Goal: Task Accomplishment & Management: Manage account settings

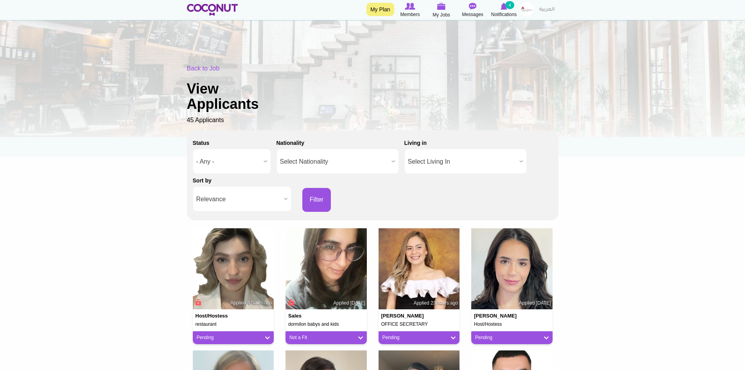
click at [404, 334] on link "Pending" at bounding box center [420, 337] width 74 height 7
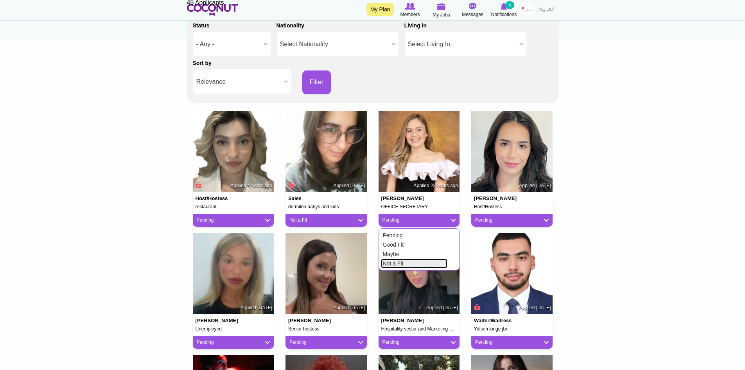
click at [407, 262] on link "Not a Fit" at bounding box center [414, 263] width 67 height 9
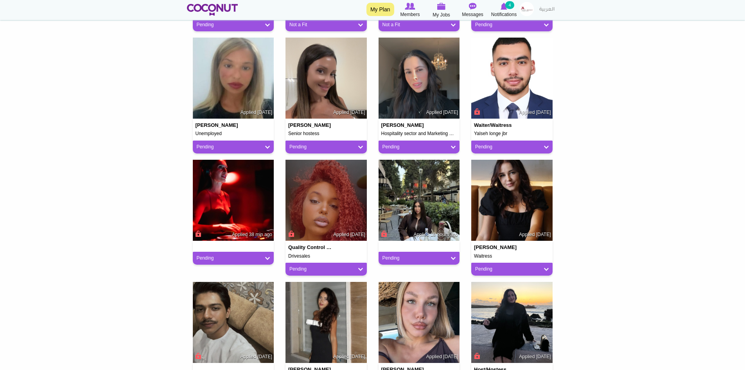
scroll to position [313, 0]
click at [220, 200] on img at bounding box center [233, 199] width 81 height 81
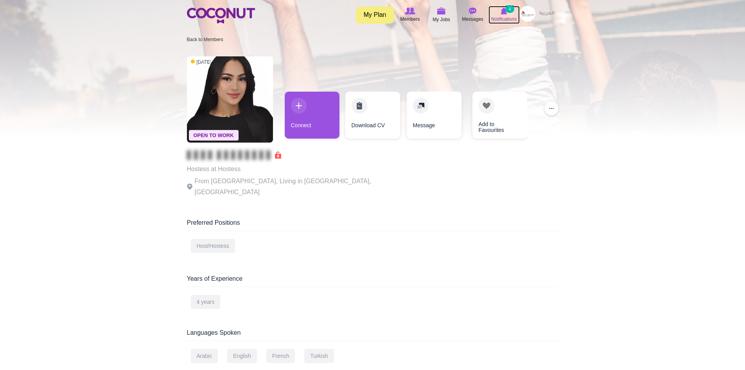
click at [504, 14] on img at bounding box center [504, 10] width 7 height 7
